Goal: Find specific page/section

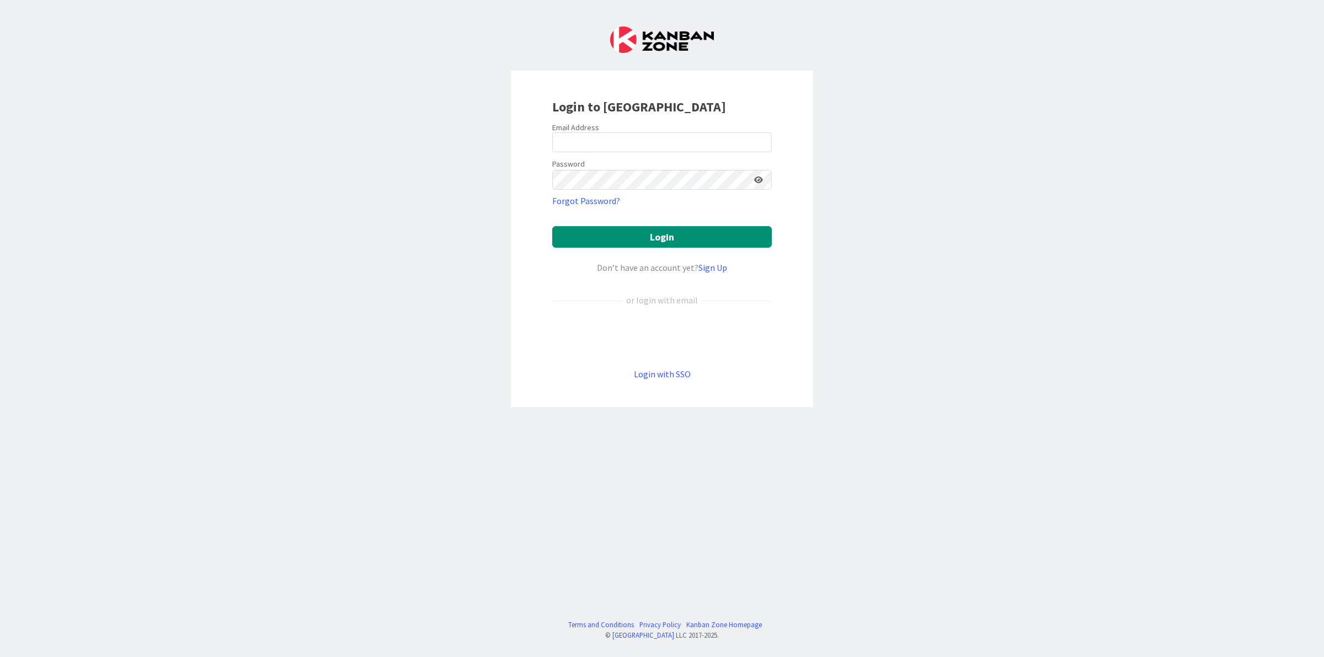
click at [613, 323] on form "Email Address Password Forgot Password? Login Don’t have an account yet? Sign U…" at bounding box center [662, 251] width 220 height 258
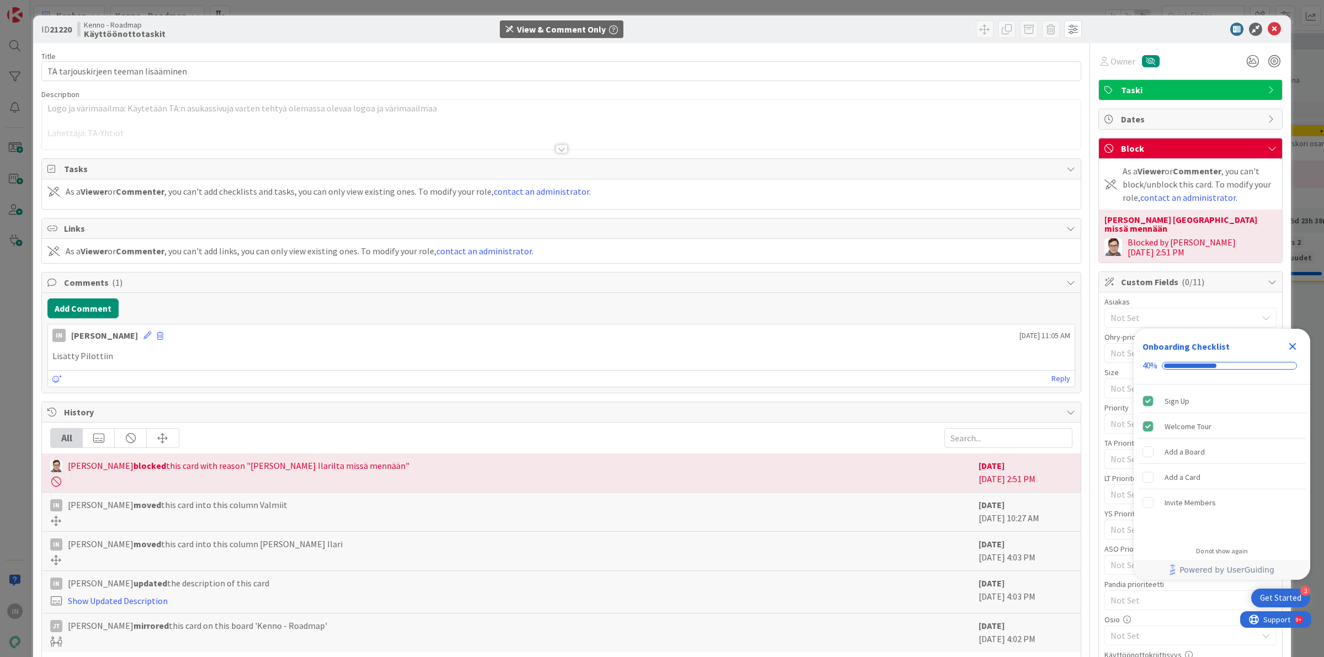
click at [668, 119] on p at bounding box center [561, 121] width 1028 height 13
click at [556, 147] on div at bounding box center [562, 149] width 12 height 9
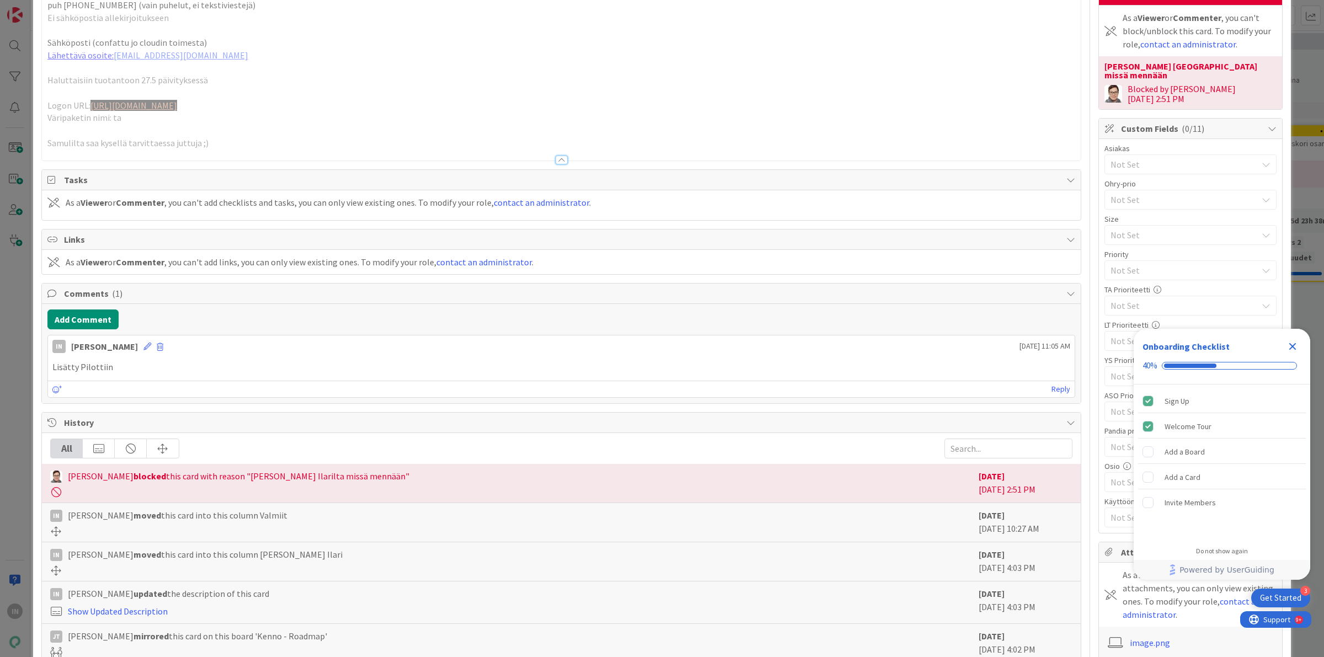
scroll to position [138, 0]
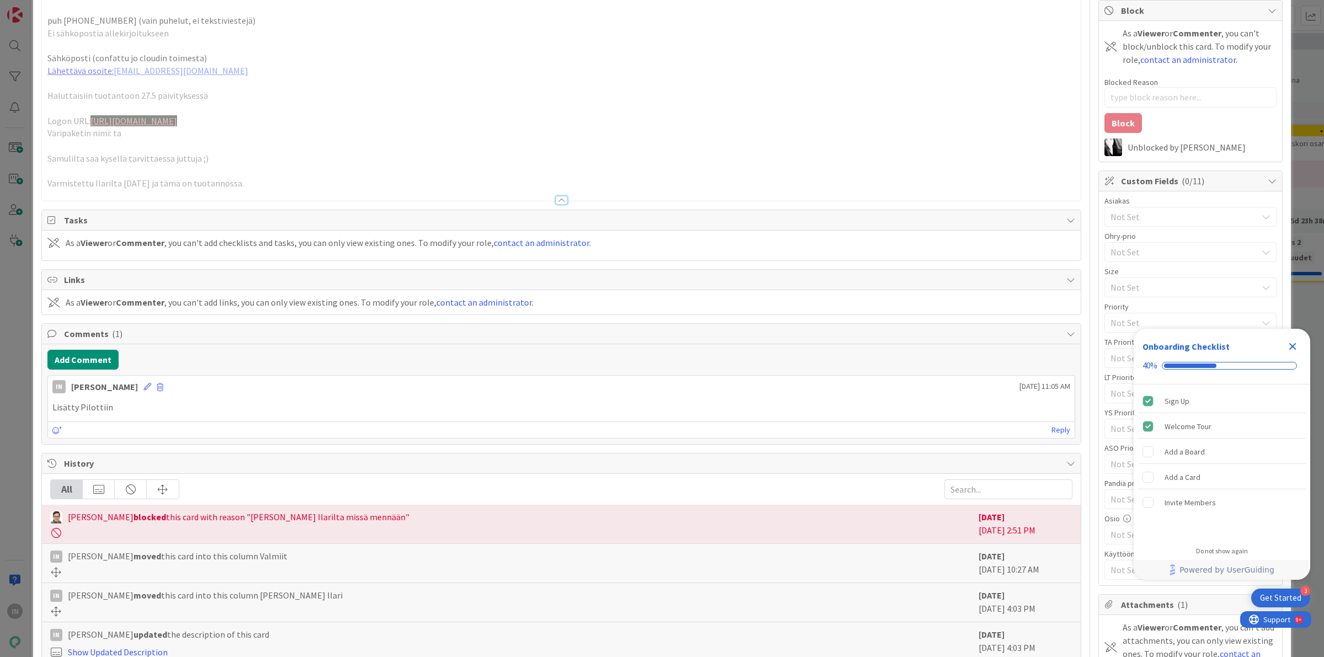
type textarea "x"
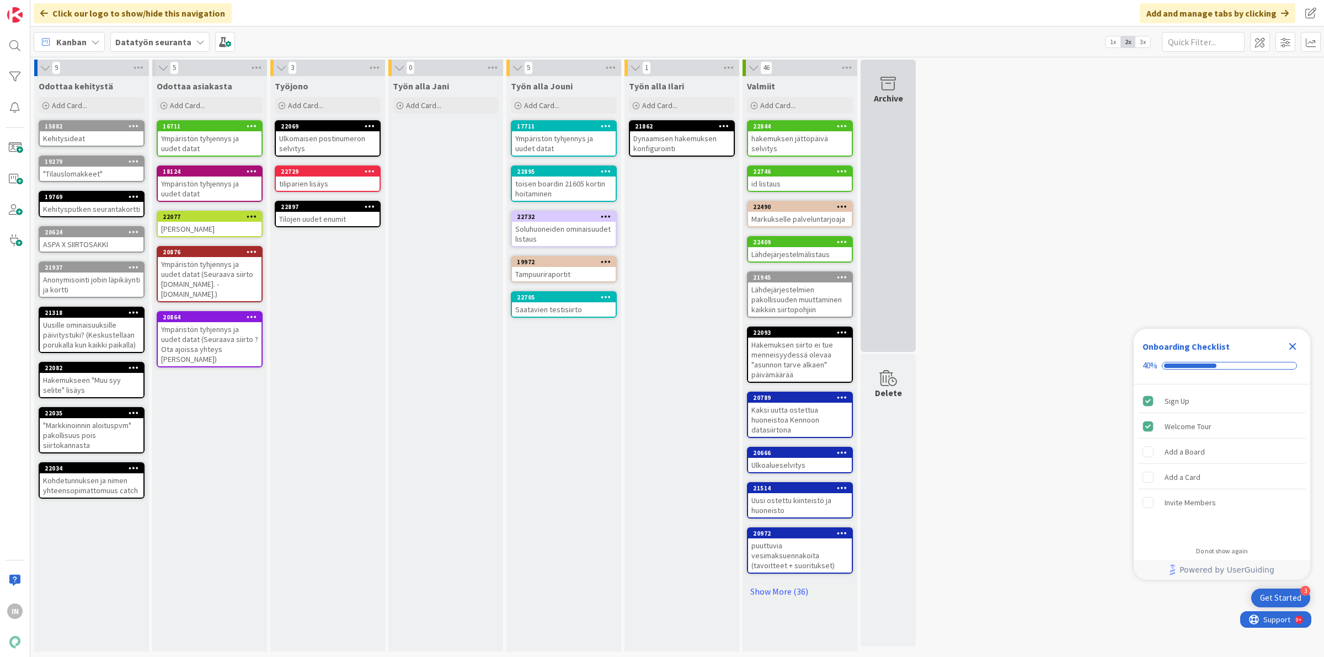
click at [892, 98] on div "Archive" at bounding box center [888, 98] width 29 height 13
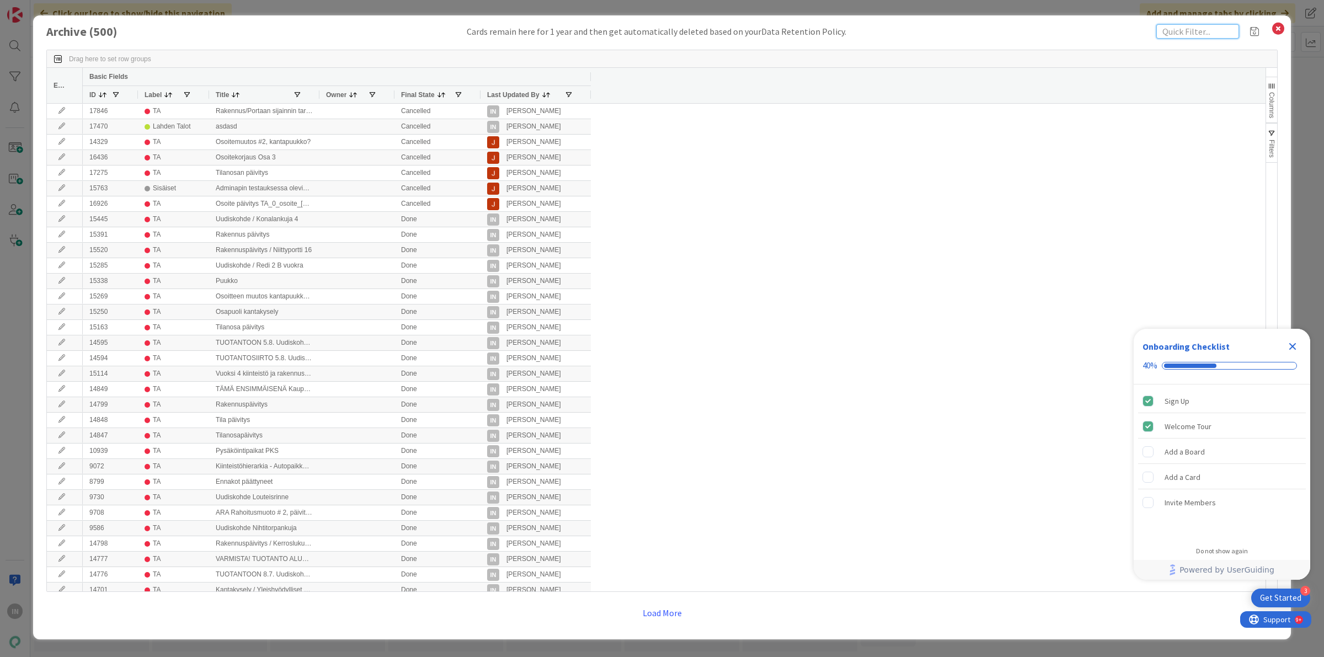
click at [1182, 33] on input "text" at bounding box center [1197, 31] width 83 height 14
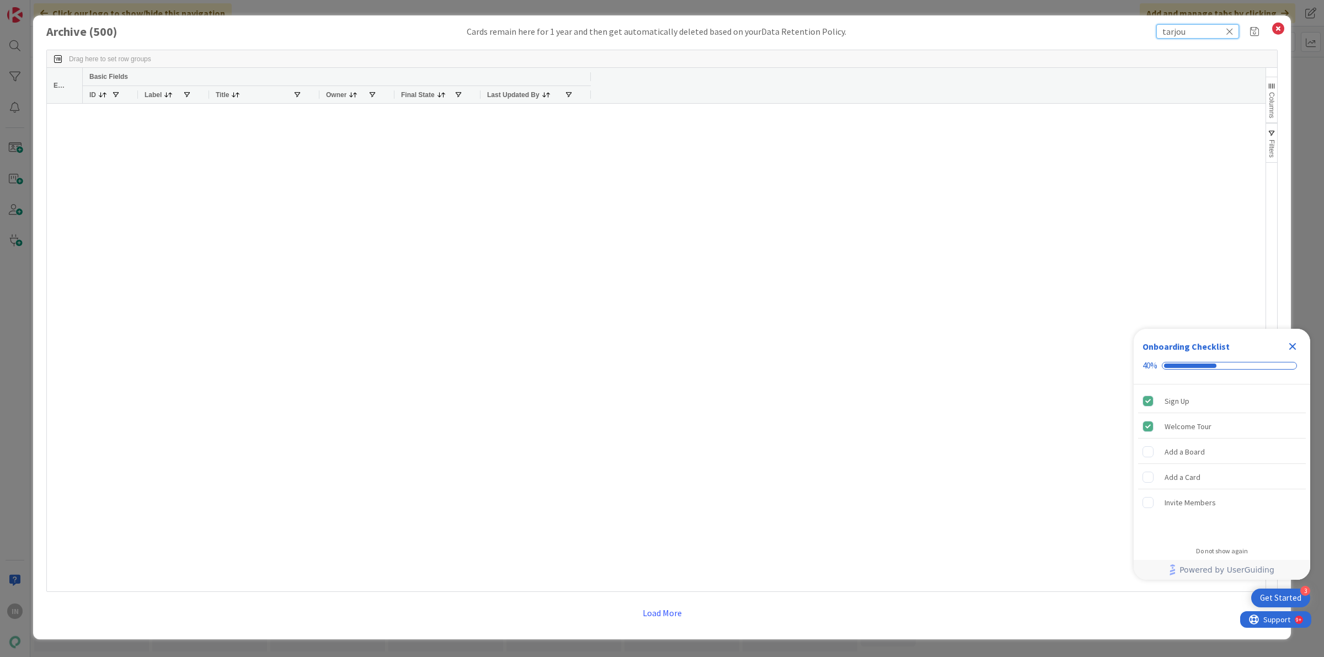
type input "tarjous"
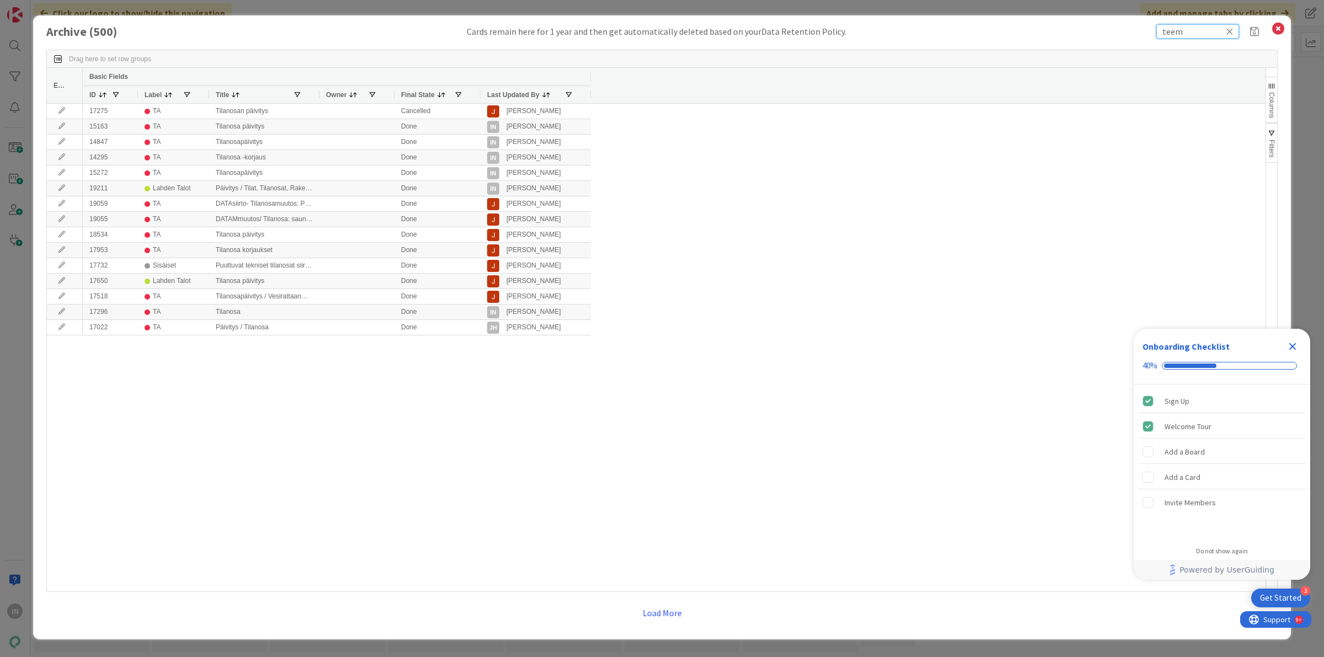
type input "teema"
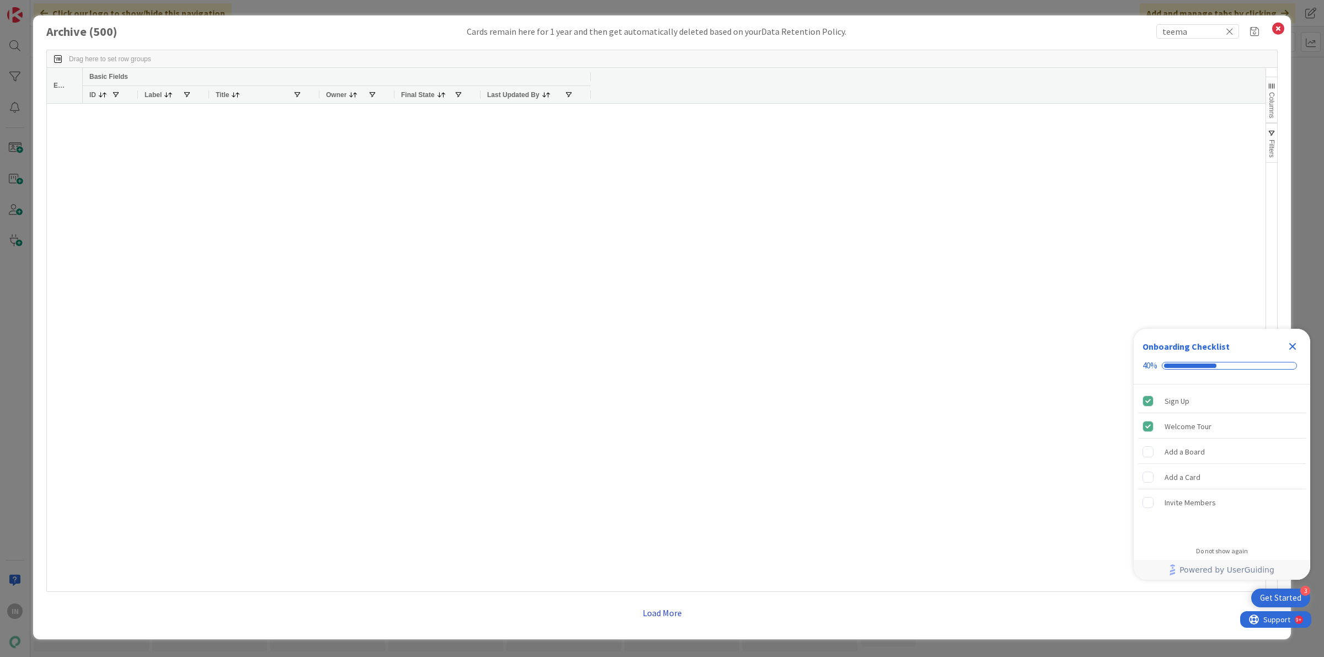
click at [672, 615] on button "Load More" at bounding box center [662, 613] width 54 height 20
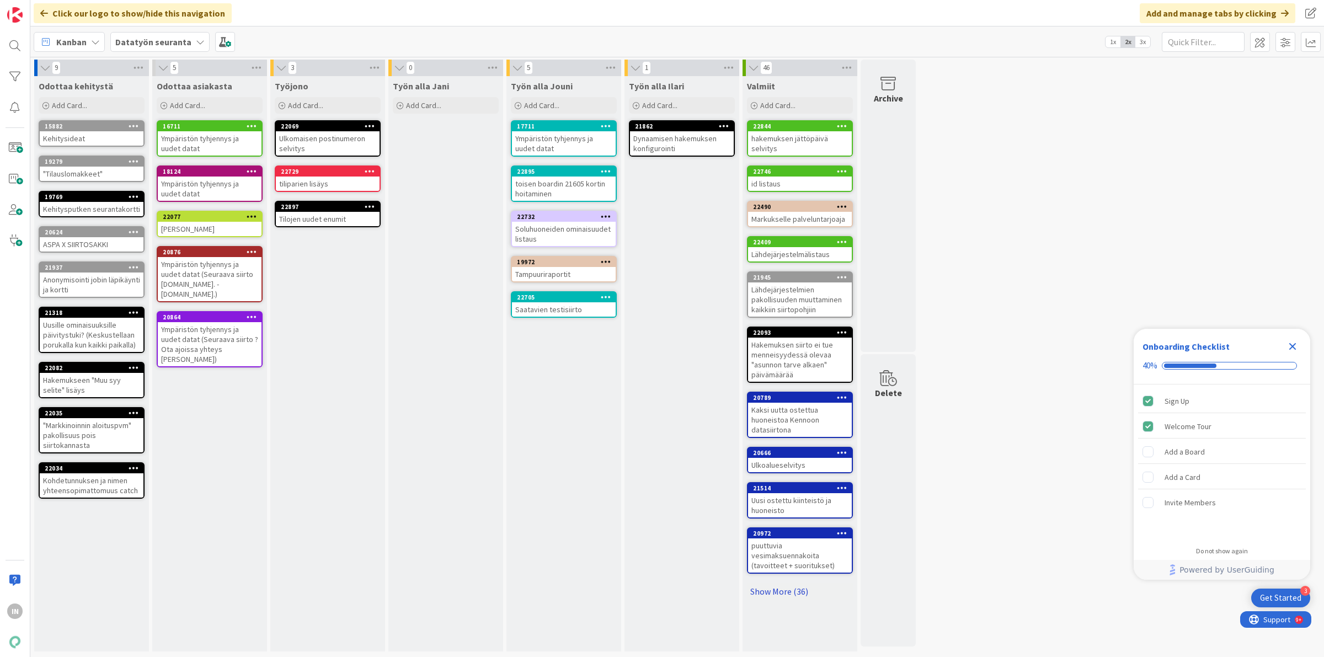
click at [798, 586] on link "Show More (36)" at bounding box center [800, 592] width 106 height 18
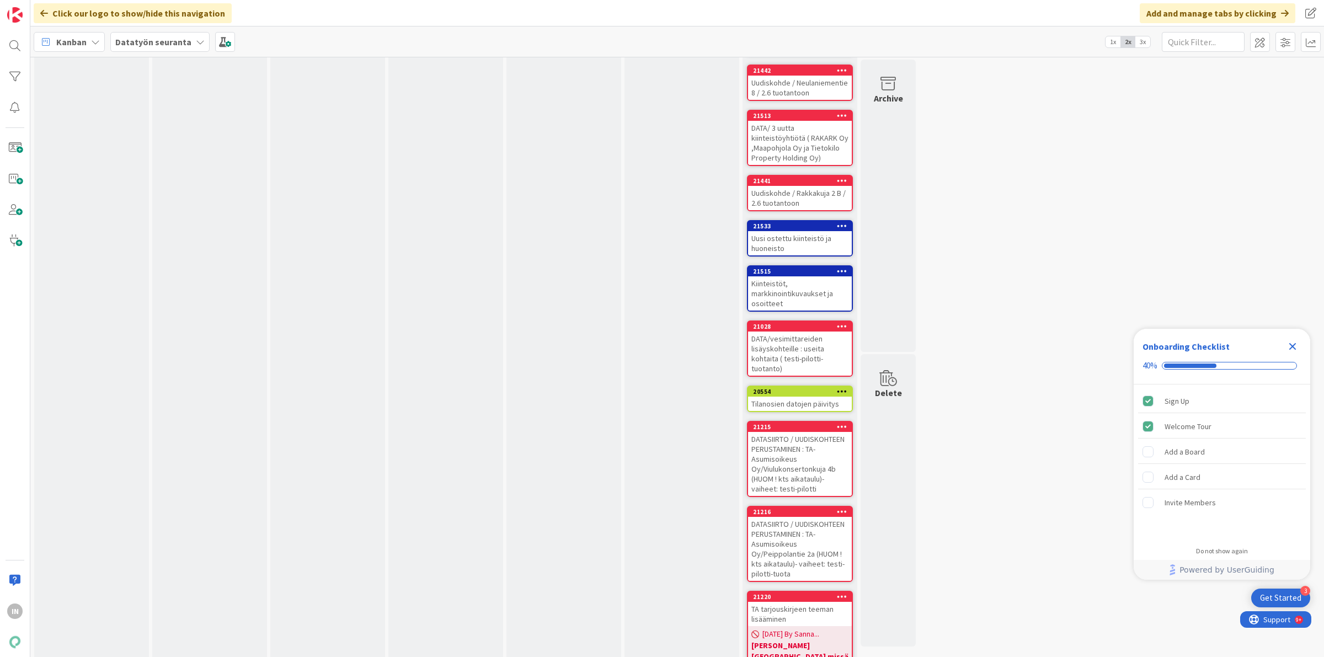
click at [787, 602] on div "TA tarjouskirjeen teeman lisääminen" at bounding box center [800, 614] width 104 height 24
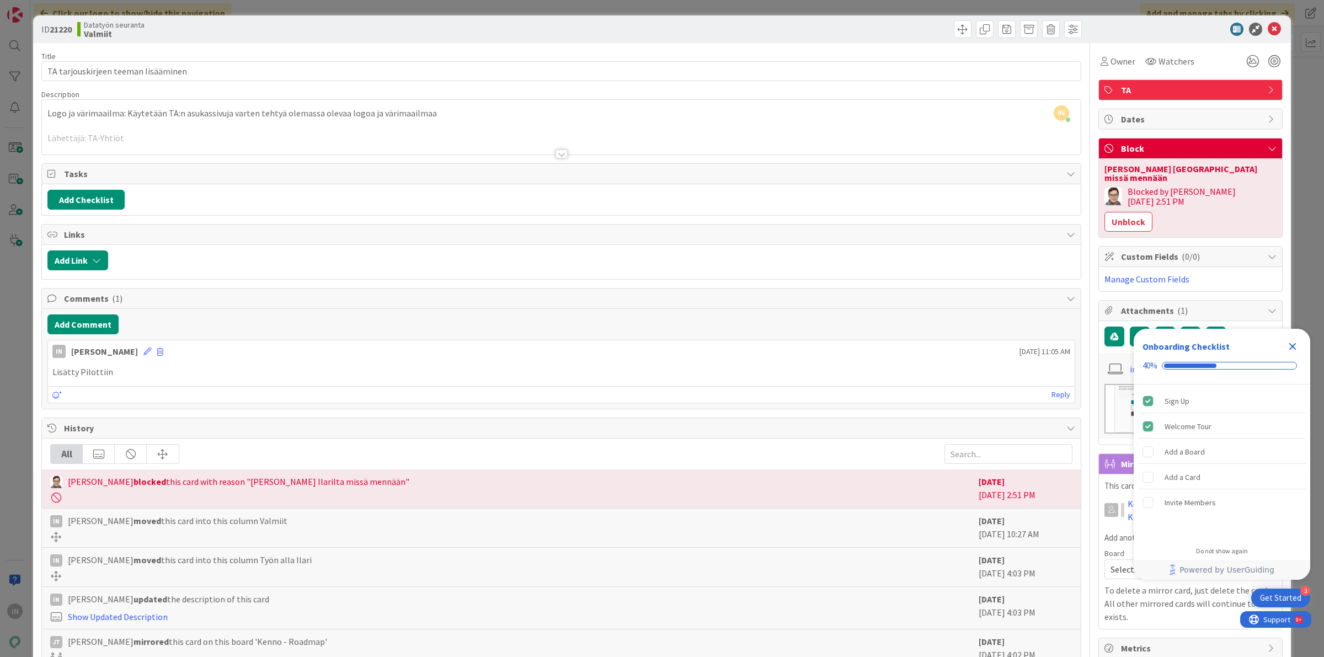
click at [556, 155] on div at bounding box center [562, 153] width 12 height 9
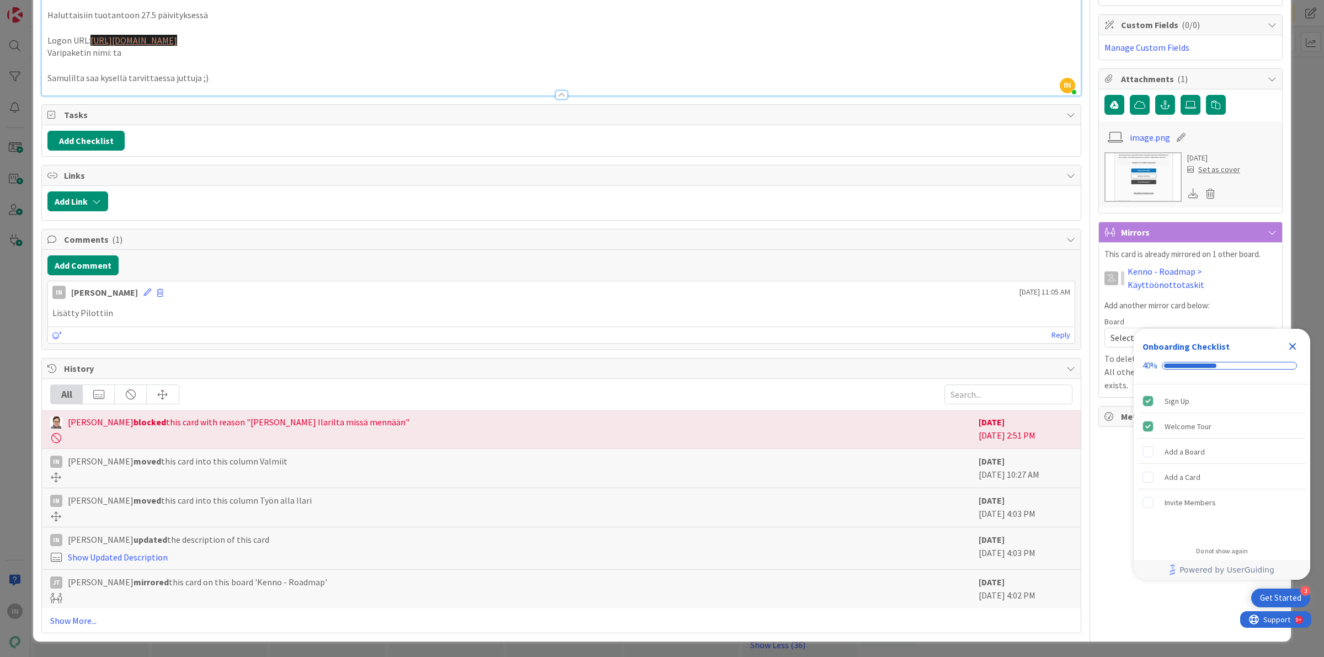
scroll to position [1626, 0]
type textarea "x"
